Goal: Obtain resource: Download file/media

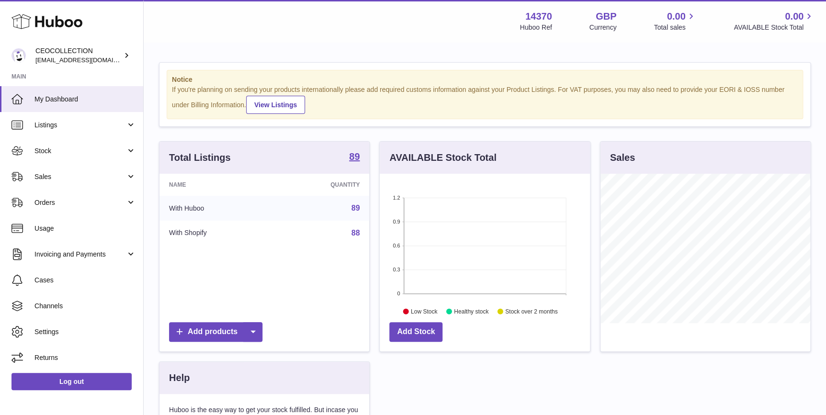
scroll to position [149, 210]
click at [83, 148] on span "Stock" at bounding box center [79, 151] width 91 height 9
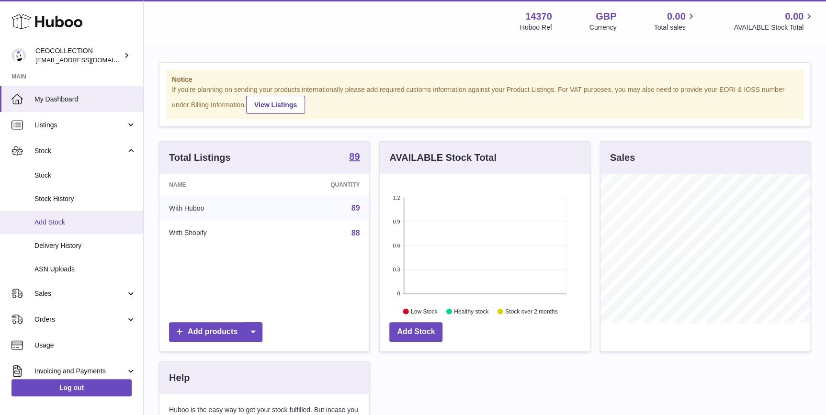
click at [90, 229] on link "Add Stock" at bounding box center [71, 222] width 143 height 23
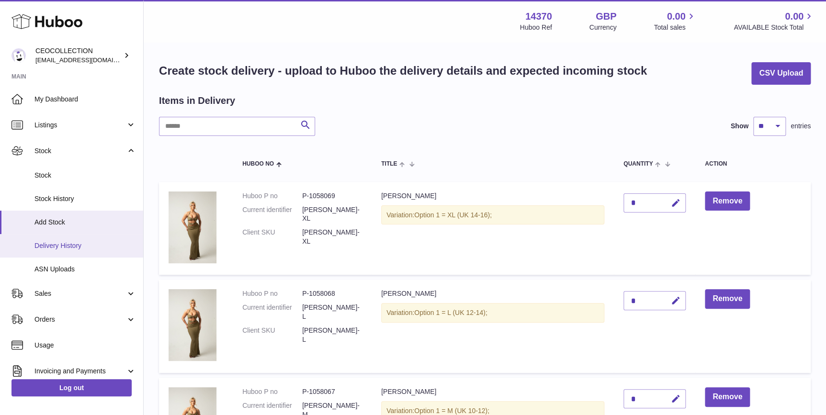
click at [96, 245] on span "Delivery History" at bounding box center [85, 245] width 102 height 9
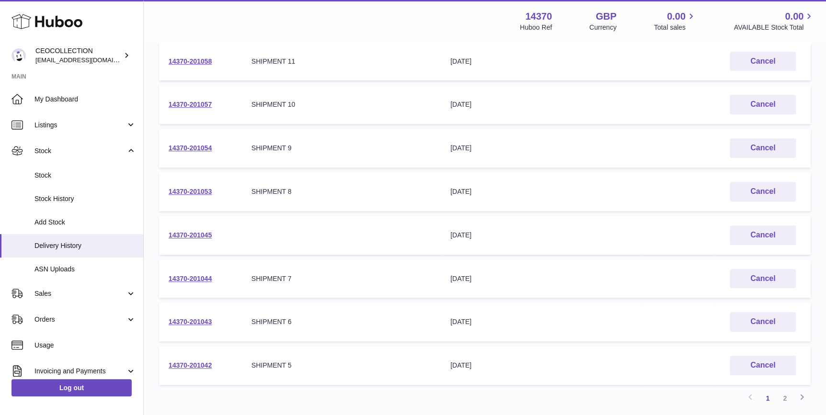
scroll to position [217, 0]
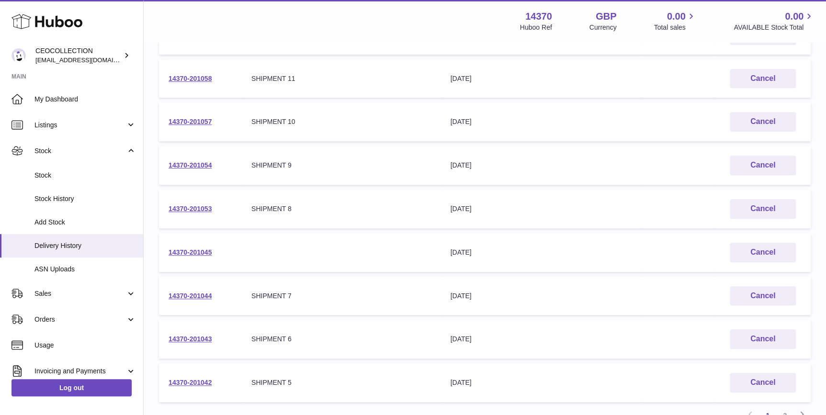
click at [170, 300] on td "14370-201044" at bounding box center [200, 296] width 83 height 39
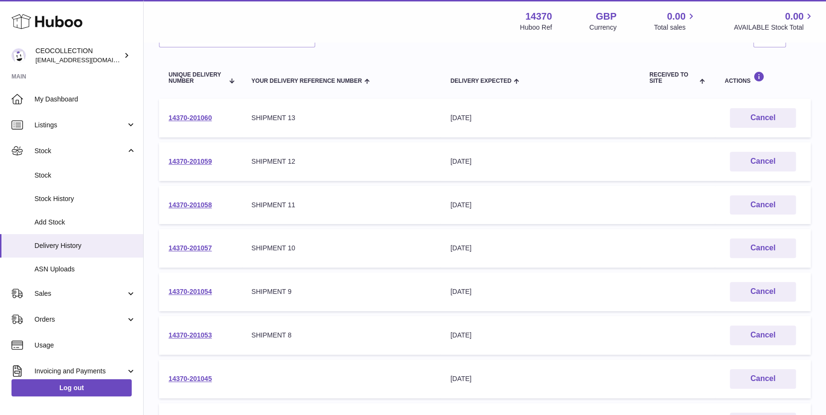
scroll to position [309, 0]
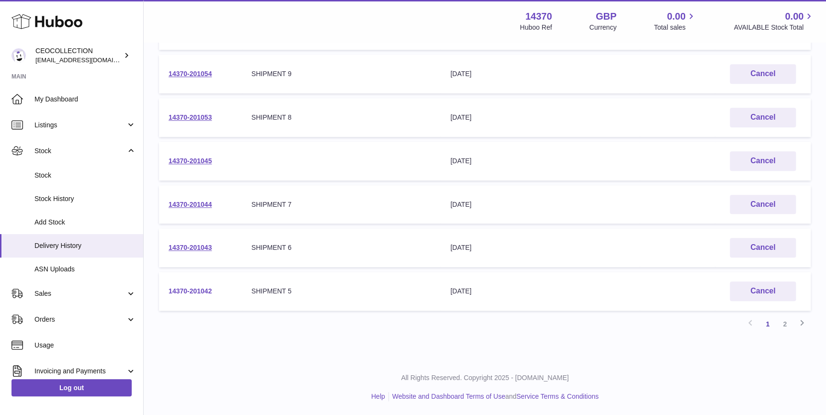
click at [199, 292] on link "14370-201042" at bounding box center [190, 291] width 43 height 8
click at [192, 114] on link "14370-201053" at bounding box center [190, 118] width 43 height 8
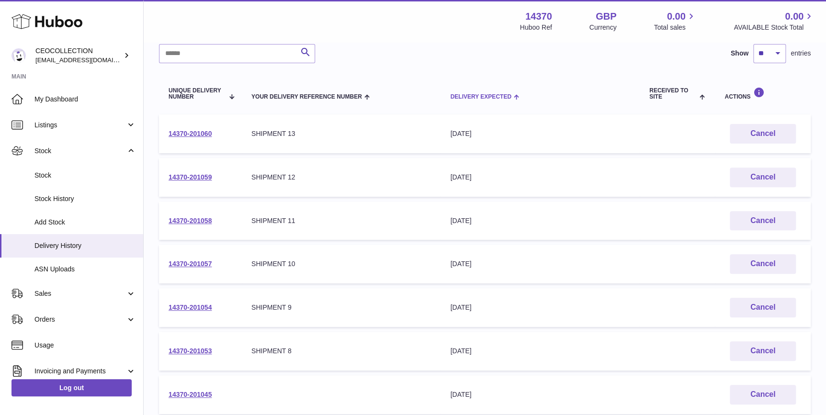
scroll to position [0, 0]
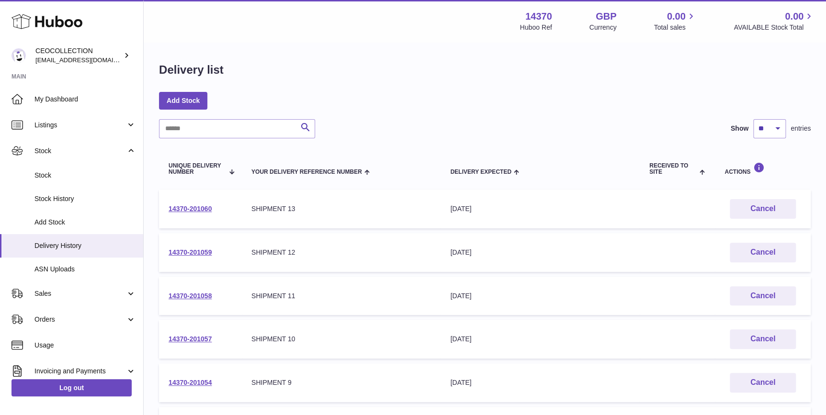
click at [192, 246] on td "14370-201059" at bounding box center [200, 252] width 83 height 39
click at [193, 252] on link "14370-201059" at bounding box center [190, 253] width 43 height 8
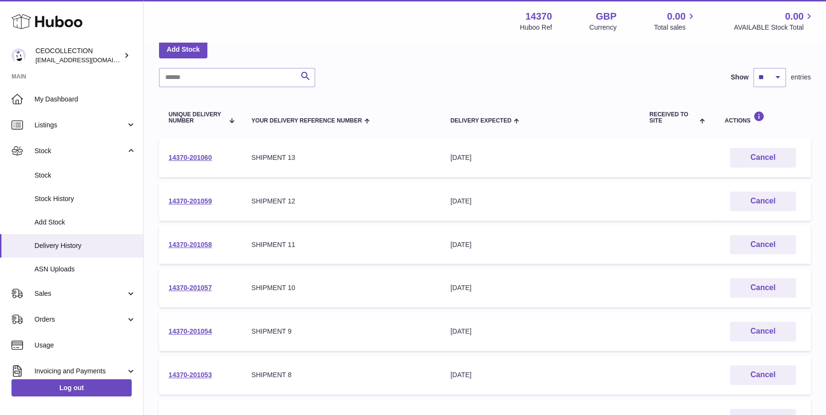
scroll to position [72, 0]
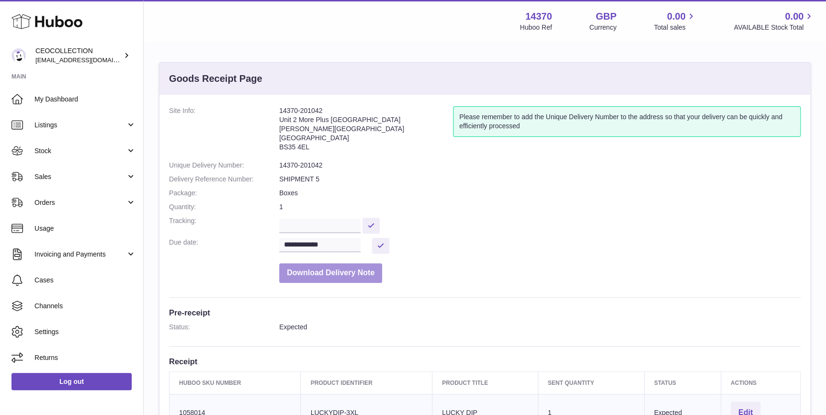
click at [353, 266] on button "Download Delivery Note" at bounding box center [330, 273] width 103 height 20
